Goal: Task Accomplishment & Management: Complete application form

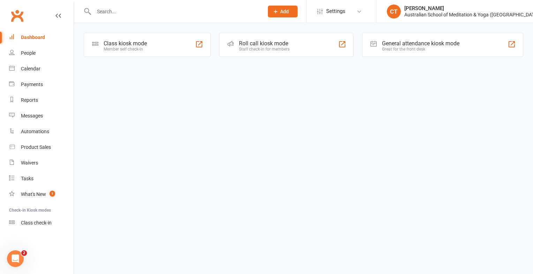
click at [122, 11] on input "text" at bounding box center [175, 12] width 167 height 10
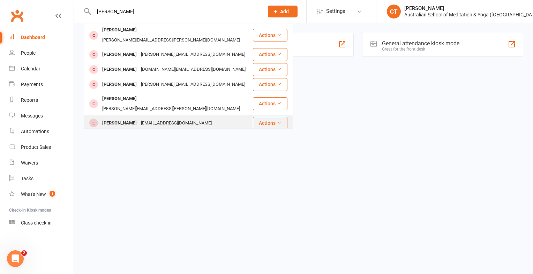
type input "amanda"
click at [139, 118] on div "Lyonsy47@gmail.com" at bounding box center [176, 123] width 75 height 10
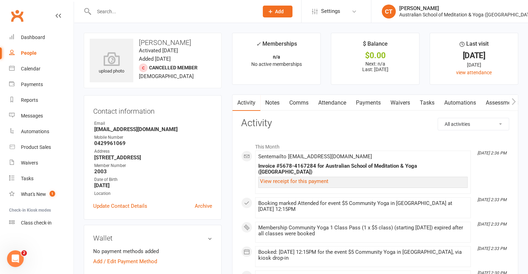
click at [34, 53] on div "People" at bounding box center [29, 53] width 16 height 6
select select "100"
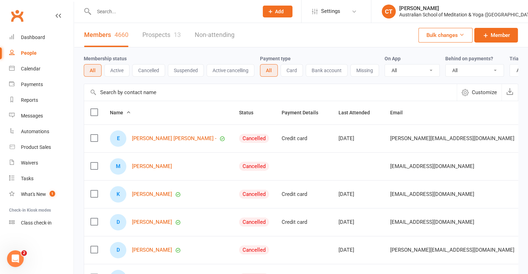
click at [107, 13] on input "text" at bounding box center [173, 12] width 162 height 10
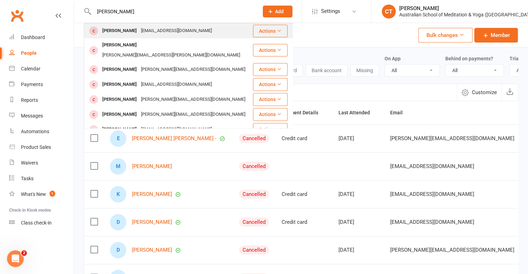
type input "elizabeth brou"
click at [123, 31] on div "Elizabeth Broughton" at bounding box center [119, 31] width 39 height 10
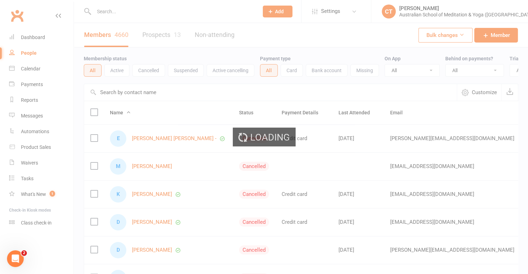
click at [123, 31] on div "Loading" at bounding box center [264, 137] width 528 height 274
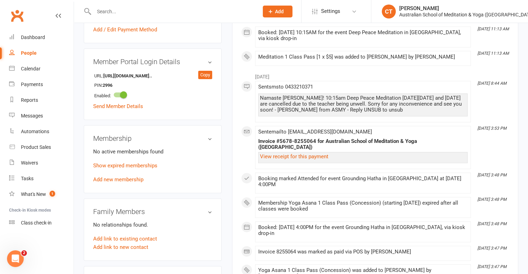
scroll to position [239, 0]
click at [102, 176] on link "Add new membership" at bounding box center [118, 179] width 50 height 6
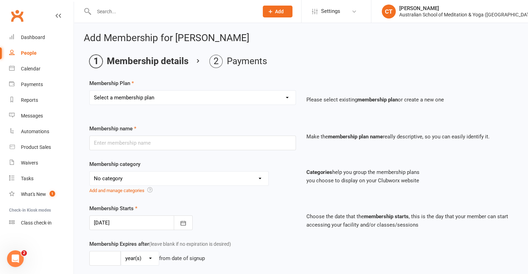
click at [286, 97] on select "Select a membership plan First Time Intro Offer (1 month Unlimited Meditation &…" at bounding box center [193, 98] width 206 height 14
select select "5"
click at [90, 91] on select "Select a membership plan First Time Intro Offer (1 month Unlimited Meditation &…" at bounding box center [193, 98] width 206 height 14
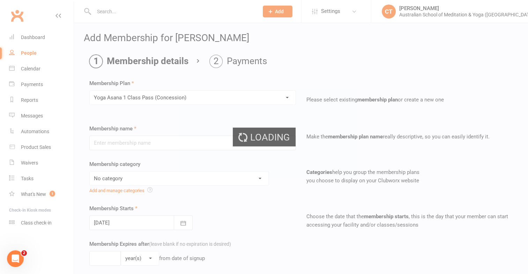
type input "Yoga Asana 1 Class Pass (Concession)"
select select "4"
type input "3"
select select "2"
type input "1"
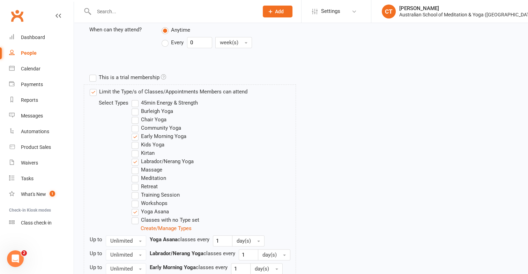
scroll to position [356, 0]
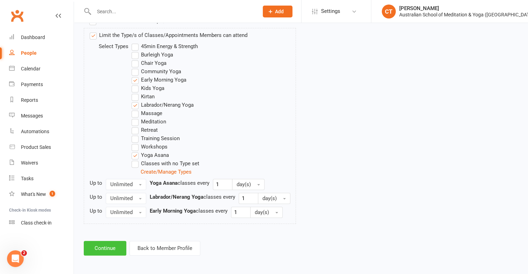
click at [104, 246] on button "Continue" at bounding box center [105, 248] width 43 height 15
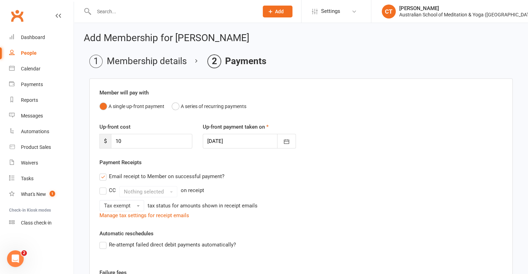
scroll to position [133, 0]
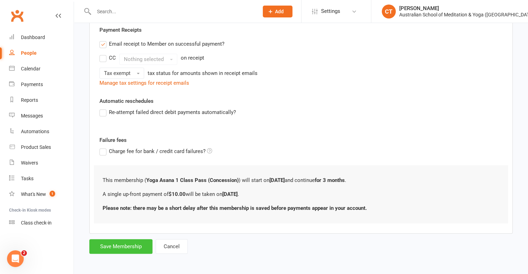
click at [112, 243] on button "Save Membership" at bounding box center [120, 246] width 63 height 15
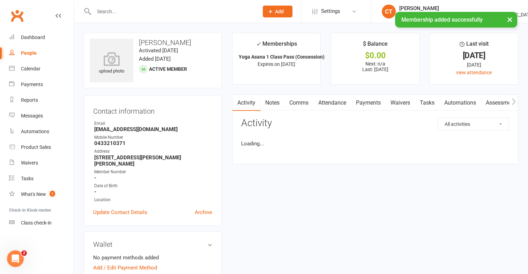
click at [112, 243] on div "Wallet No payment methods added Add / Edit Payment Method" at bounding box center [153, 256] width 138 height 50
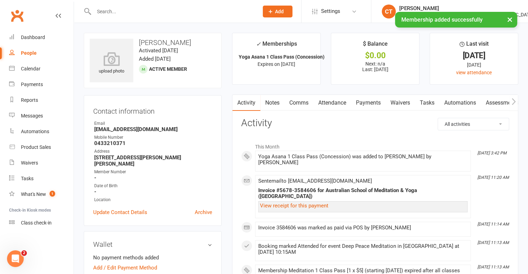
click at [371, 103] on link "Payments" at bounding box center [368, 103] width 35 height 16
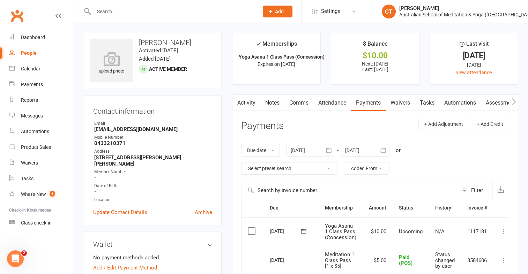
click at [250, 231] on label at bounding box center [252, 231] width 9 height 7
click at [250, 228] on input "checkbox" at bounding box center [250, 228] width 5 height 0
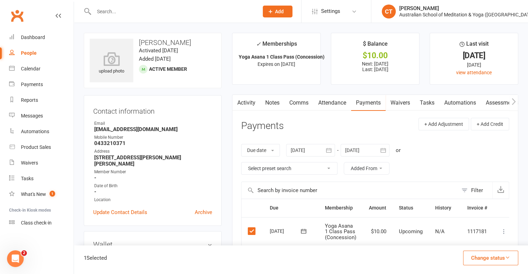
click at [509, 254] on button "Change status" at bounding box center [490, 258] width 55 height 15
click at [475, 212] on link "Paid (POS)" at bounding box center [483, 212] width 69 height 14
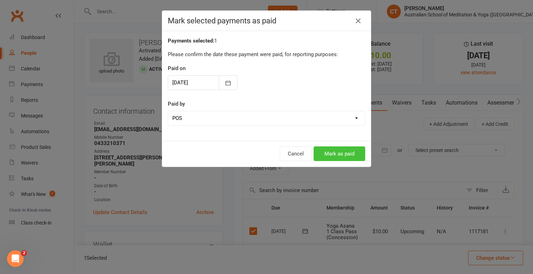
click at [353, 151] on button "Mark as paid" at bounding box center [340, 154] width 52 height 15
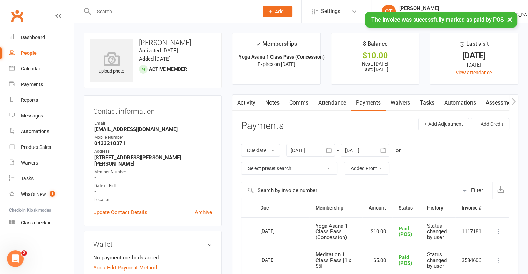
click at [34, 52] on div "People" at bounding box center [29, 53] width 16 height 6
select select "100"
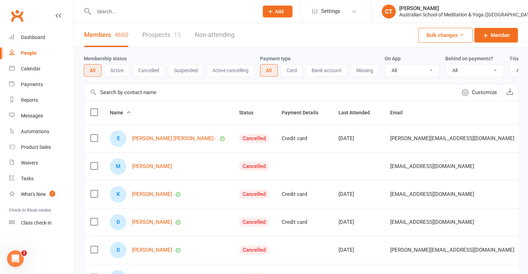
click at [109, 15] on input "text" at bounding box center [173, 12] width 162 height 10
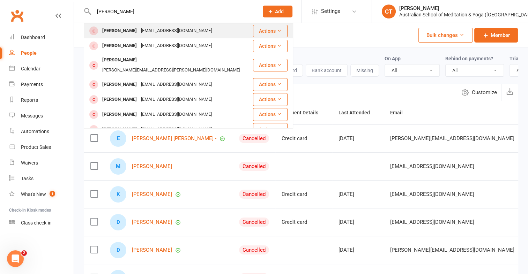
type input "ross wood"
click at [113, 27] on div "[PERSON_NAME]" at bounding box center [119, 31] width 39 height 10
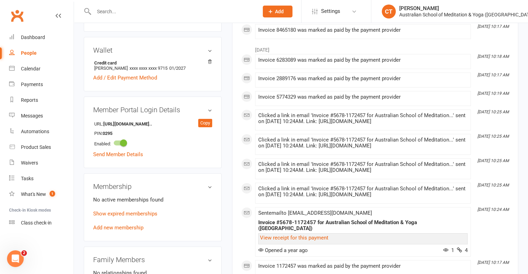
scroll to position [242, 0]
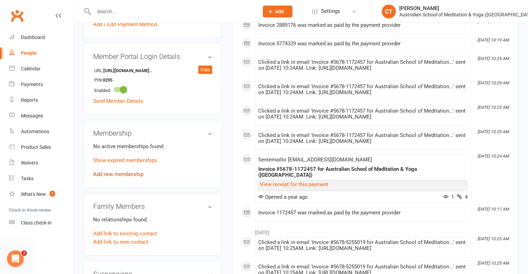
click at [99, 175] on link "Add new membership" at bounding box center [118, 174] width 50 height 6
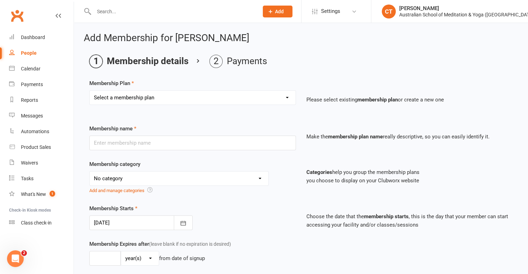
click at [285, 98] on select "Select a membership plan First Time Intro Offer (1 month Unlimited Meditation &…" at bounding box center [193, 98] width 206 height 14
select select "4"
click at [90, 91] on select "Select a membership plan First Time Intro Offer (1 month Unlimited Meditation &…" at bounding box center [193, 98] width 206 height 14
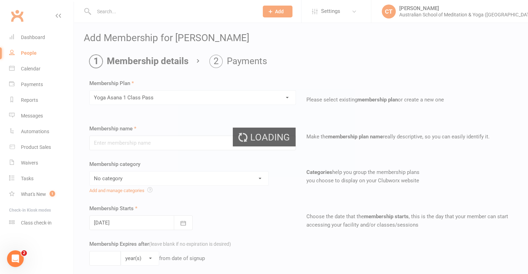
type input "Yoga Asana 1 Class Pass"
select select "4"
type input "3"
select select "2"
type input "1"
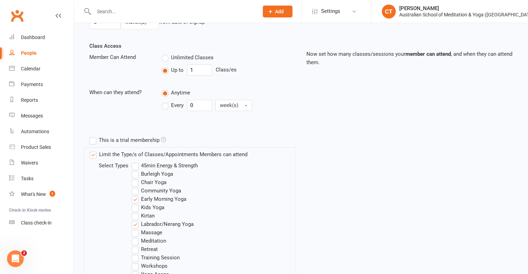
scroll to position [356, 0]
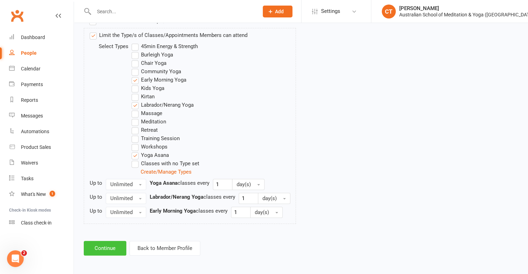
click at [112, 247] on button "Continue" at bounding box center [105, 248] width 43 height 15
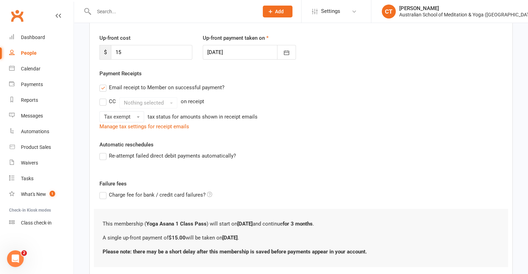
scroll to position [133, 0]
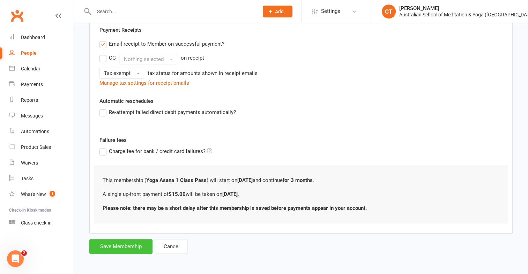
click at [113, 245] on button "Save Membership" at bounding box center [120, 246] width 63 height 15
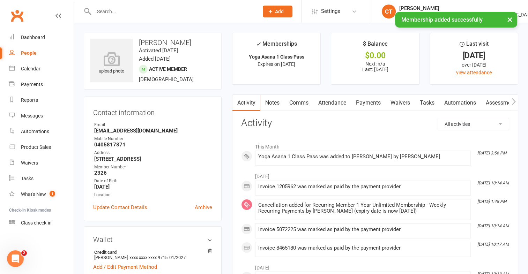
click at [373, 104] on link "Payments" at bounding box center [368, 103] width 35 height 16
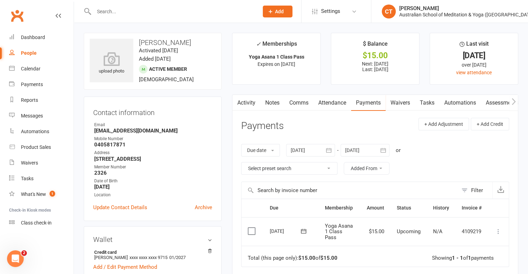
click at [251, 230] on label at bounding box center [252, 231] width 9 height 7
click at [251, 228] on input "checkbox" at bounding box center [250, 228] width 5 height 0
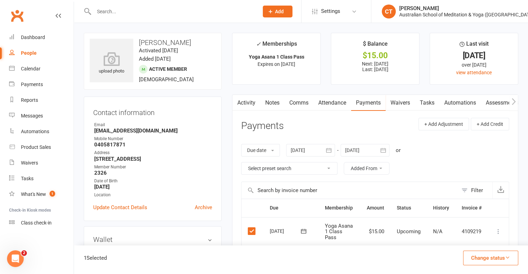
click at [508, 257] on icon "button" at bounding box center [507, 257] width 5 height 5
click at [480, 210] on link "Paid (POS)" at bounding box center [483, 212] width 69 height 14
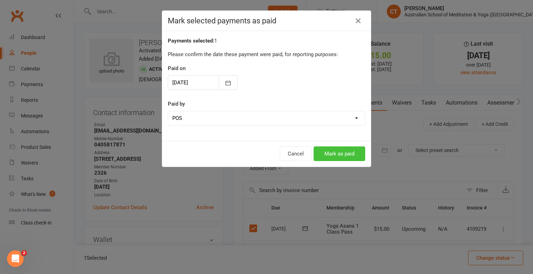
click at [357, 157] on button "Mark as paid" at bounding box center [340, 154] width 52 height 15
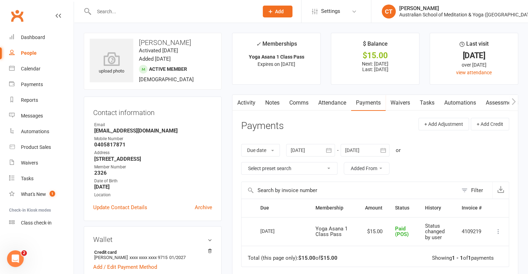
click at [184, 8] on input "text" at bounding box center [173, 12] width 162 height 10
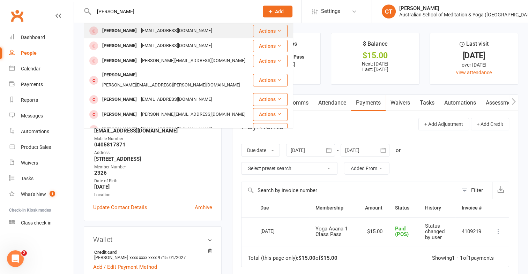
type input "marcia"
click at [150, 32] on div "[EMAIL_ADDRESS][DOMAIN_NAME]" at bounding box center [176, 31] width 75 height 10
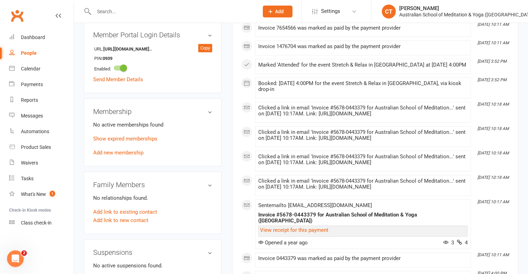
scroll to position [265, 0]
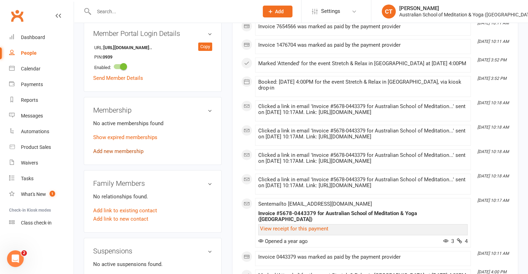
click at [105, 155] on link "Add new membership" at bounding box center [118, 151] width 50 height 6
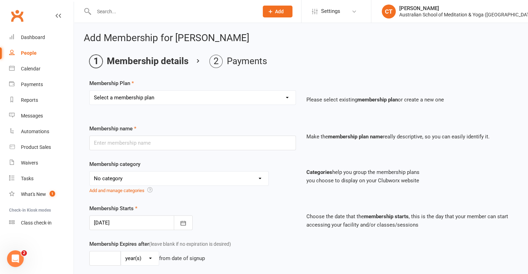
click at [285, 100] on select "Select a membership plan First Time Intro Offer (1 month Unlimited Meditation &…" at bounding box center [193, 98] width 206 height 14
select select "4"
click at [90, 91] on select "Select a membership plan First Time Intro Offer (1 month Unlimited Meditation &…" at bounding box center [193, 98] width 206 height 14
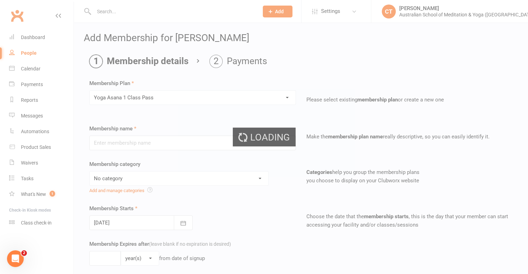
type input "Yoga Asana 1 Class Pass"
select select "4"
type input "3"
select select "2"
type input "1"
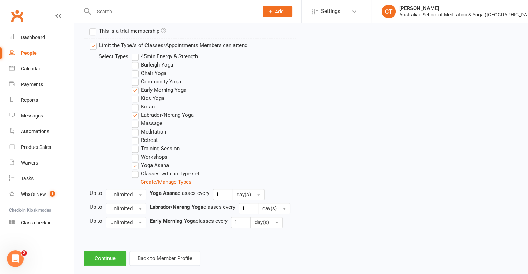
scroll to position [356, 0]
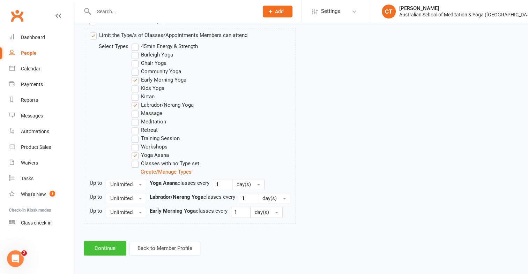
click at [116, 242] on button "Continue" at bounding box center [105, 248] width 43 height 15
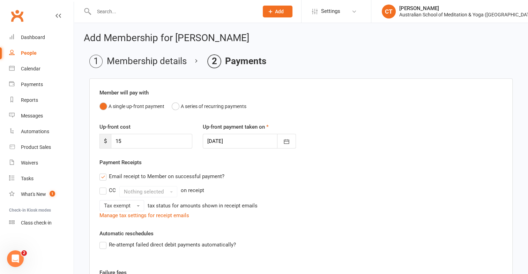
scroll to position [133, 0]
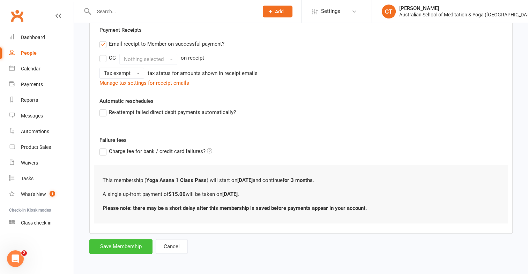
click at [116, 245] on button "Save Membership" at bounding box center [120, 246] width 63 height 15
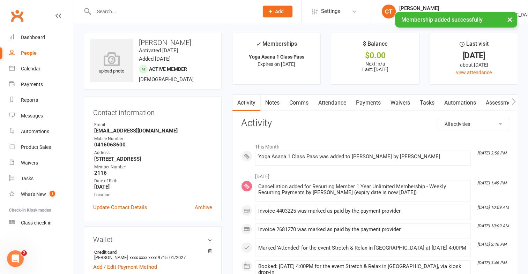
click at [367, 102] on link "Payments" at bounding box center [368, 103] width 35 height 16
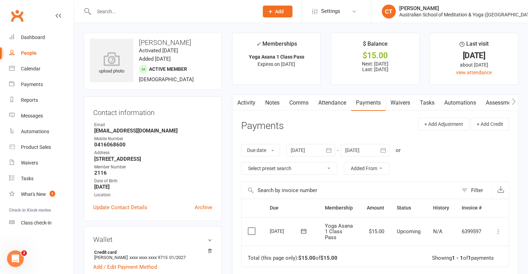
click at [251, 234] on label at bounding box center [252, 231] width 9 height 7
click at [251, 228] on input "checkbox" at bounding box center [250, 228] width 5 height 0
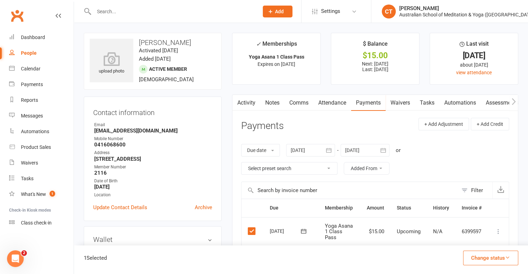
click at [505, 258] on icon "button" at bounding box center [507, 257] width 5 height 5
click at [478, 209] on link "Paid (POS)" at bounding box center [483, 212] width 69 height 14
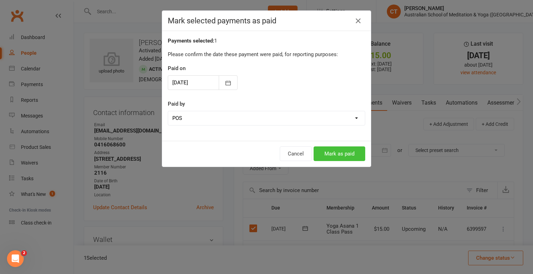
click at [342, 151] on button "Mark as paid" at bounding box center [340, 154] width 52 height 15
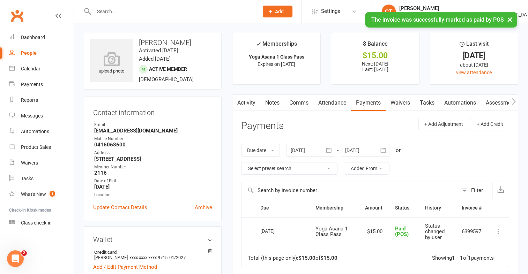
click at [29, 54] on div "People" at bounding box center [29, 53] width 16 height 6
select select "100"
